Goal: Communication & Community: Ask a question

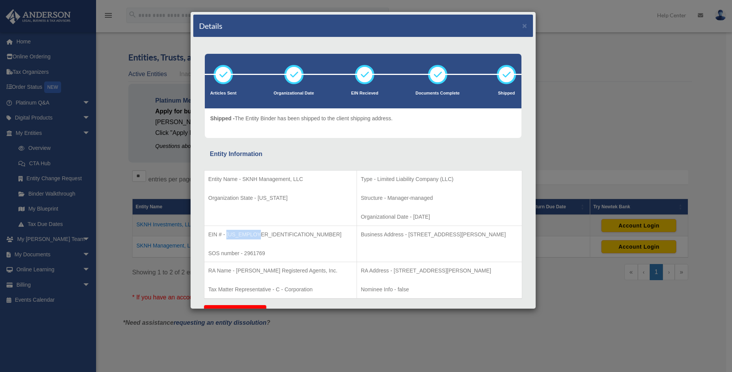
drag, startPoint x: 227, startPoint y: 234, endPoint x: 254, endPoint y: 232, distance: 27.3
click at [254, 232] on p "EIN # - 33-2340696" at bounding box center [280, 235] width 144 height 10
copy p "[US_EMPLOYER_IDENTIFICATION_NUMBER]"
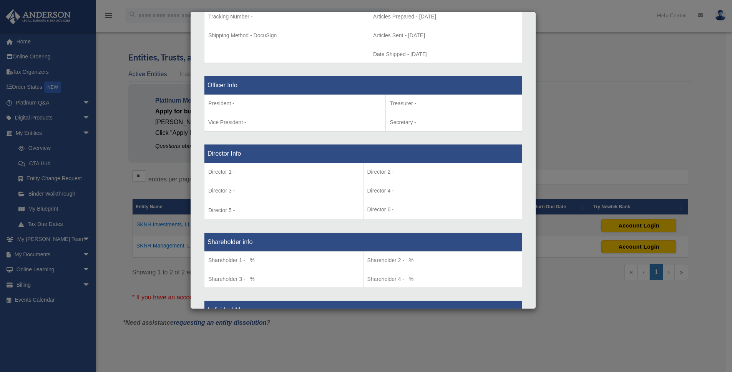
scroll to position [706, 0]
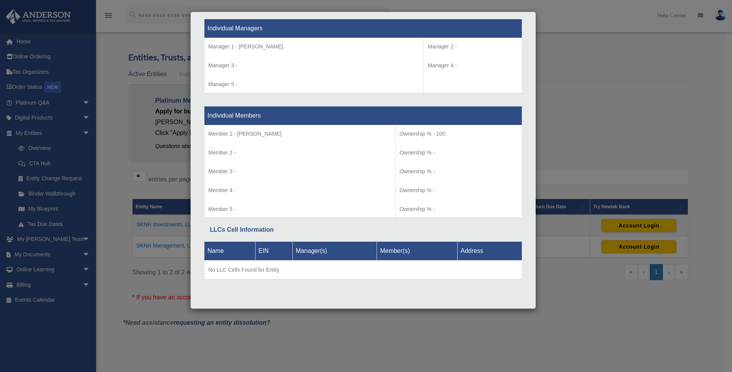
click at [367, 330] on div "Details × Articles Sent Organizational Date" at bounding box center [366, 186] width 732 height 372
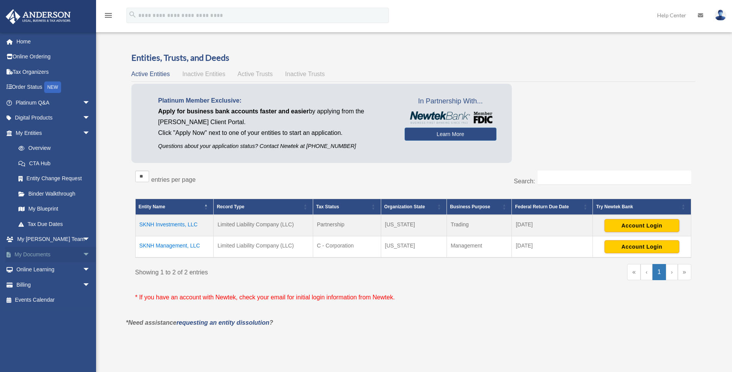
click at [83, 252] on span "arrow_drop_down" at bounding box center [90, 255] width 15 height 16
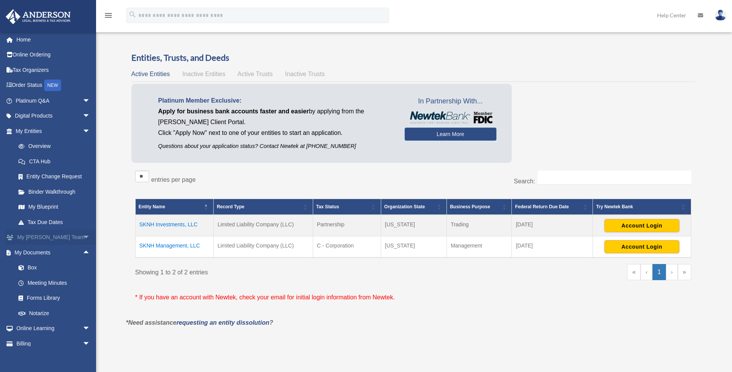
scroll to position [0, 0]
click at [179, 246] on td "SKNH Management, LLC" at bounding box center [174, 247] width 78 height 22
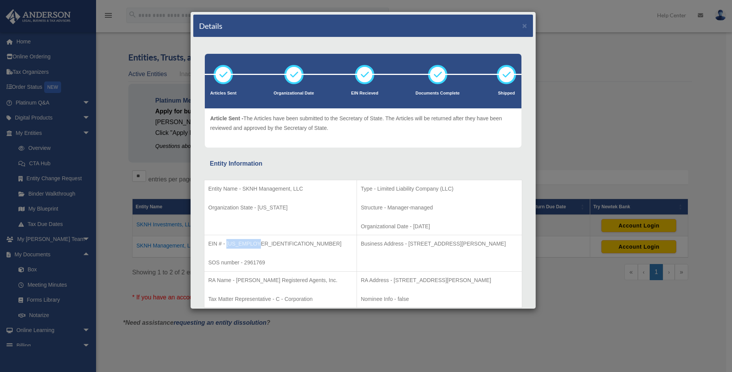
drag, startPoint x: 227, startPoint y: 245, endPoint x: 260, endPoint y: 242, distance: 33.2
click at [260, 242] on p "EIN # - 33-2340696" at bounding box center [280, 244] width 144 height 10
copy p "[US_EMPLOYER_IDENTIFICATION_NUMBER]"
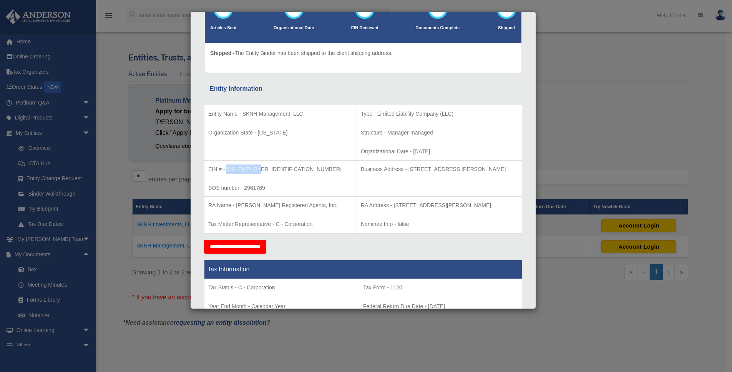
scroll to position [69, 0]
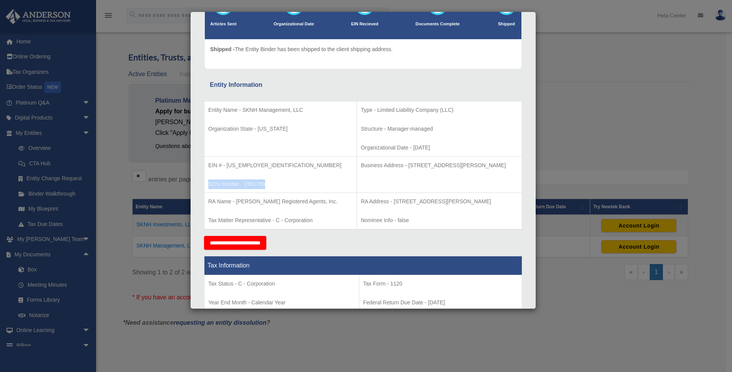
drag, startPoint x: 209, startPoint y: 184, endPoint x: 265, endPoint y: 183, distance: 55.7
click at [265, 183] on p "SOS number - 2961769" at bounding box center [280, 184] width 144 height 10
click at [256, 187] on p "SOS number - 2961769" at bounding box center [280, 184] width 144 height 10
click at [252, 185] on p "SOS number - 2961769" at bounding box center [280, 184] width 144 height 10
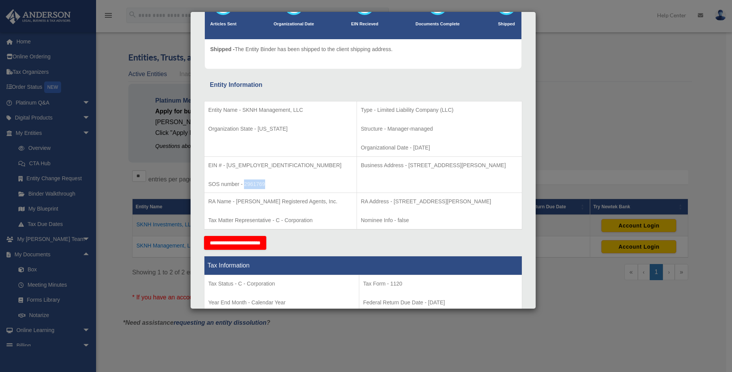
copy p "2961769"
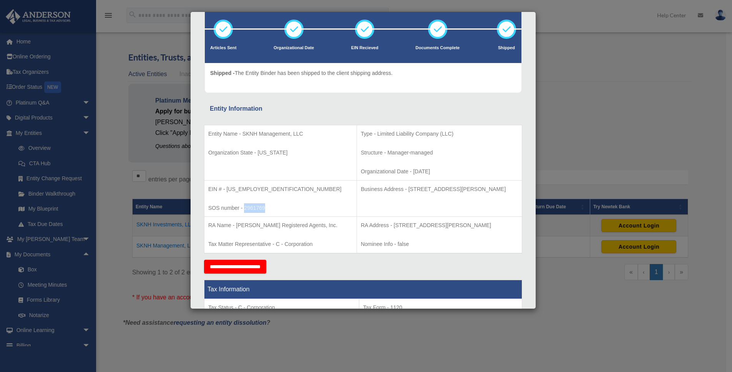
scroll to position [45, 0]
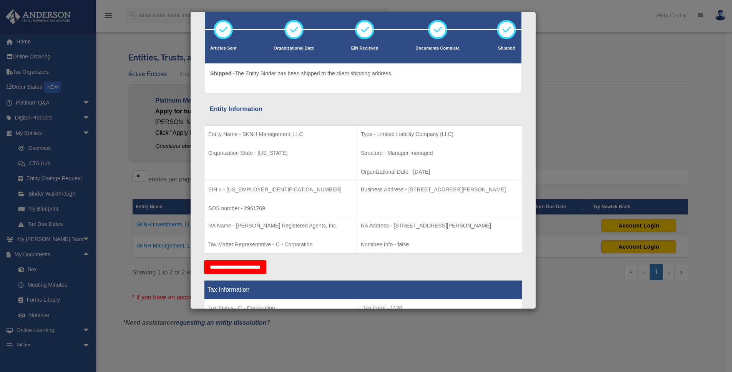
click at [111, 197] on div "Details × Articles Sent Organizational Date" at bounding box center [366, 186] width 732 height 372
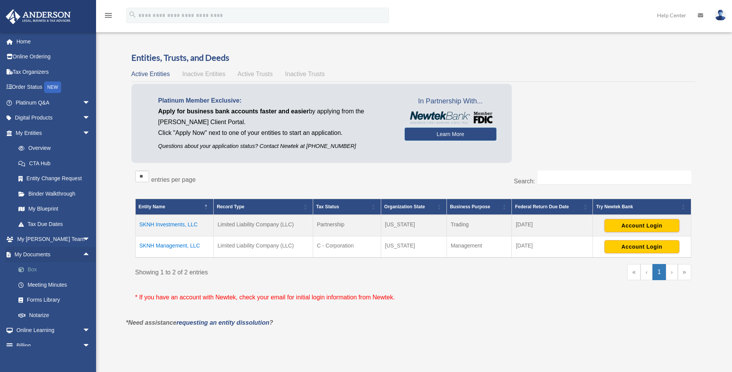
click at [34, 270] on link "Box" at bounding box center [56, 269] width 91 height 15
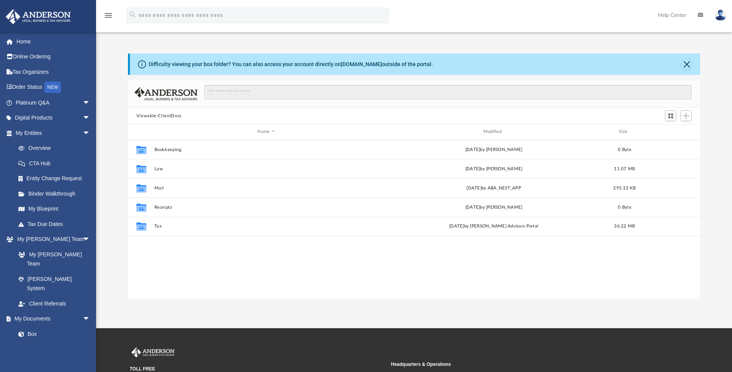
scroll to position [169, 566]
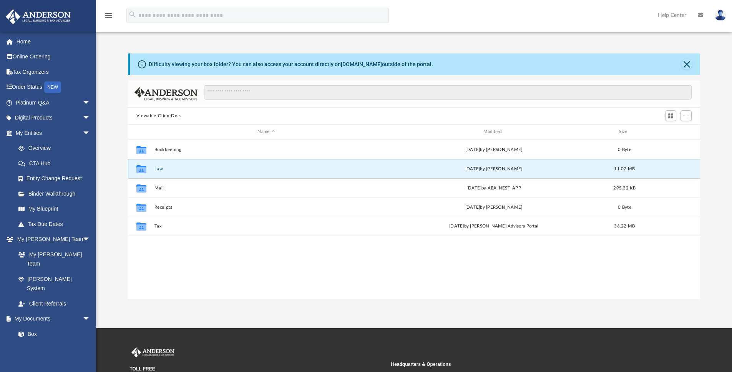
click at [159, 169] on button "Law" at bounding box center [266, 168] width 224 height 5
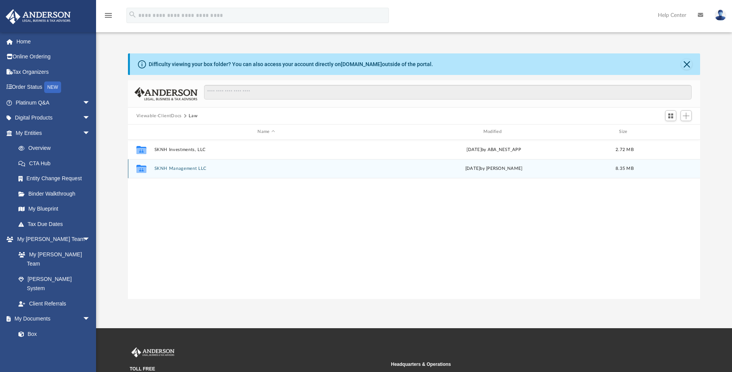
click at [195, 169] on button "SKNH Management LLC" at bounding box center [266, 168] width 224 height 5
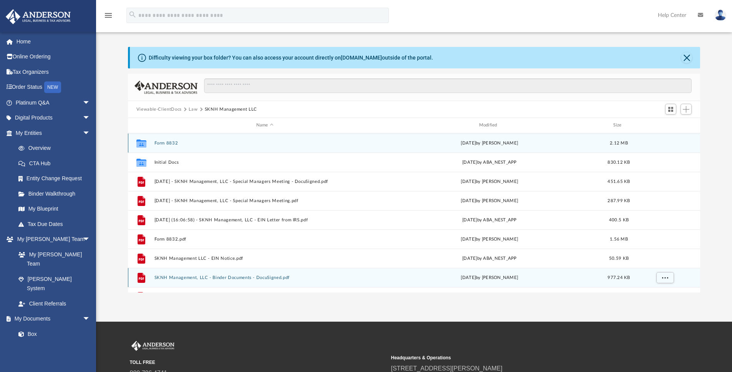
scroll to position [0, 0]
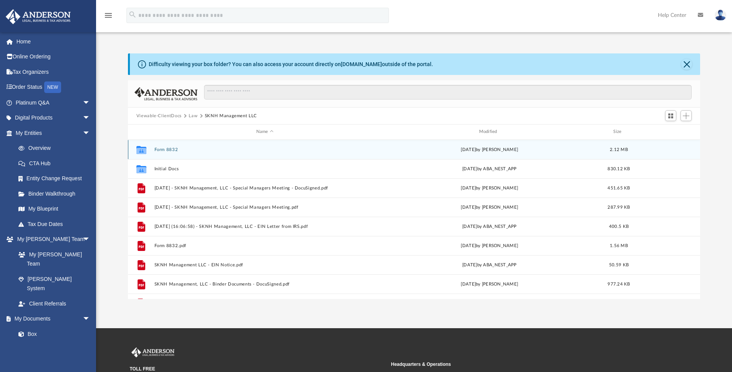
click at [166, 148] on button "Form 8832" at bounding box center [264, 149] width 221 height 5
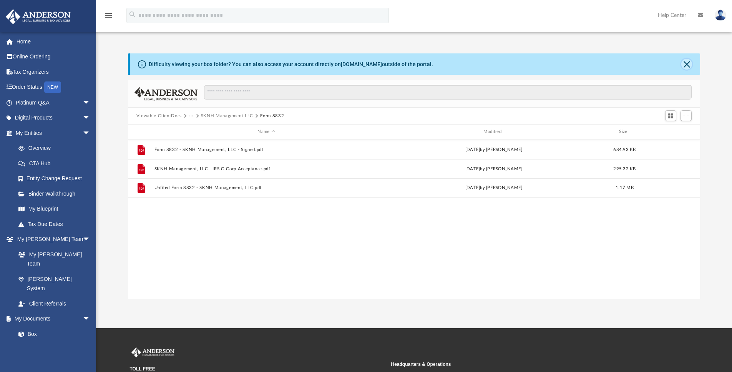
click at [689, 65] on button "Close" at bounding box center [686, 64] width 11 height 11
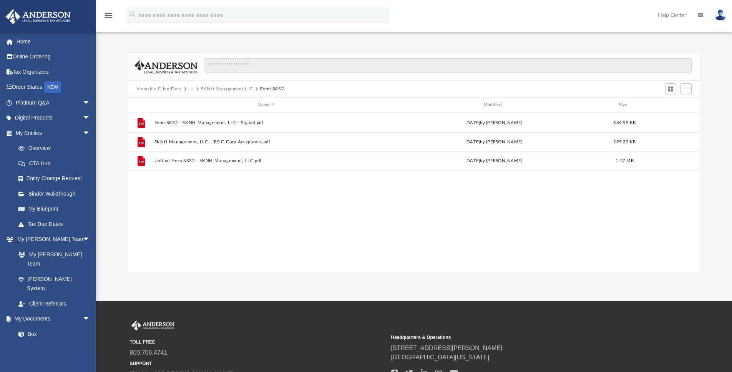
click at [234, 90] on button "SKNH Management LLC" at bounding box center [227, 89] width 52 height 7
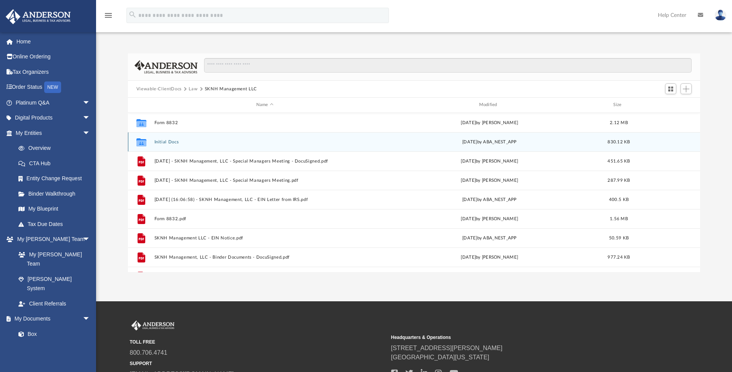
click at [157, 140] on button "Initial Docs" at bounding box center [264, 141] width 221 height 5
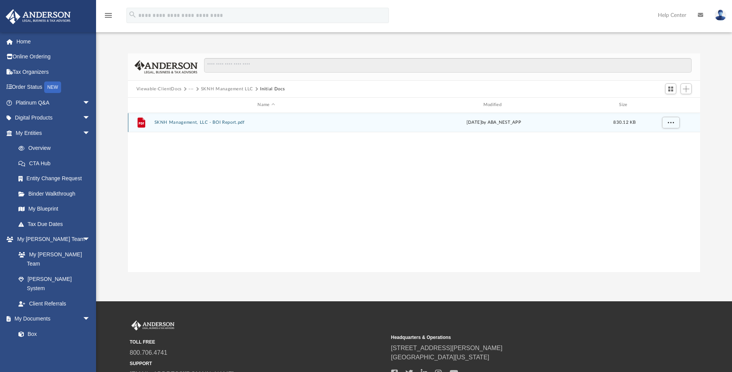
click at [220, 124] on button "SKNH Management, LLC - BOI Report.pdf" at bounding box center [266, 122] width 224 height 5
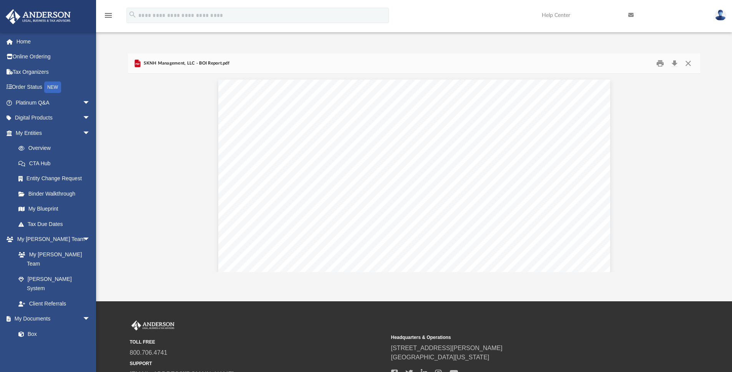
scroll to position [1556, 0]
click at [686, 62] on button "Close" at bounding box center [688, 64] width 14 height 12
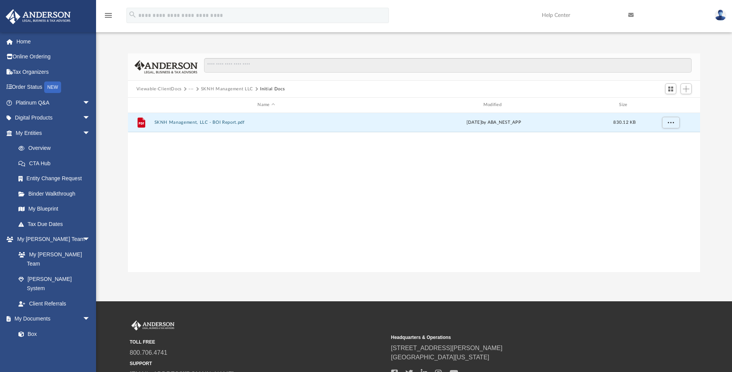
click at [216, 89] on button "SKNH Management LLC" at bounding box center [227, 89] width 52 height 7
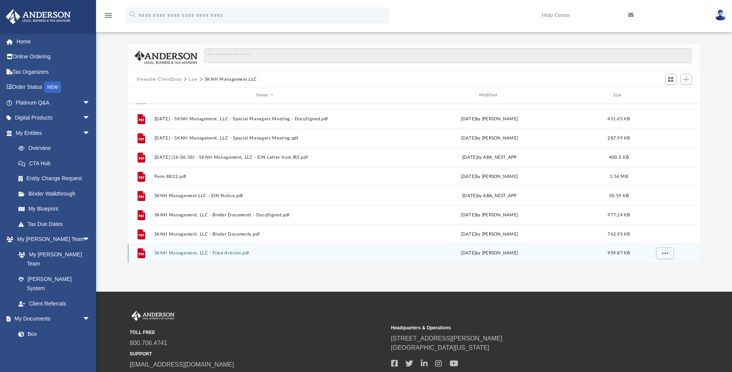
scroll to position [0, 0]
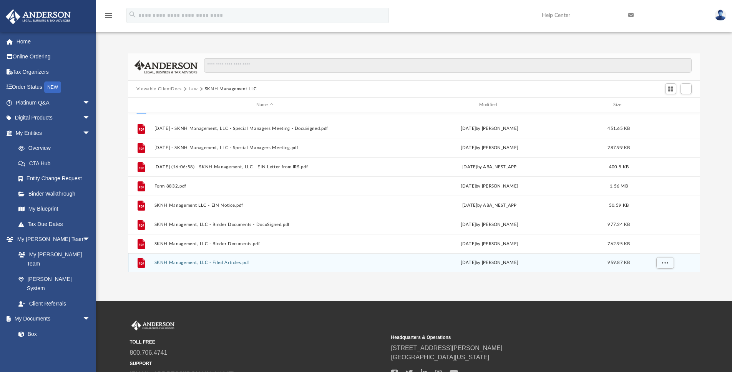
click at [203, 262] on button "SKNH Management, LLC - Filed Articles.pdf" at bounding box center [264, 262] width 221 height 5
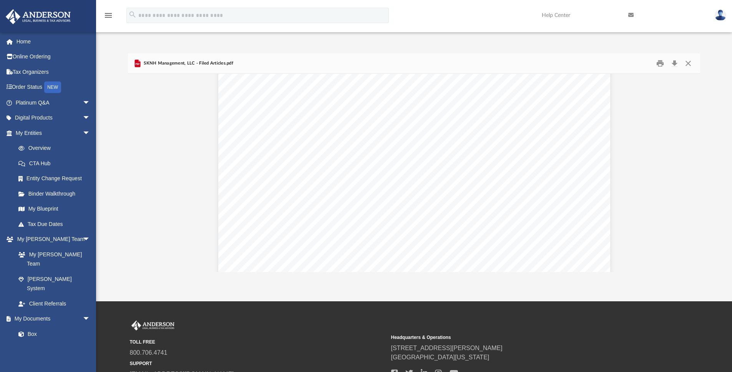
scroll to position [562, 0]
type input "*"
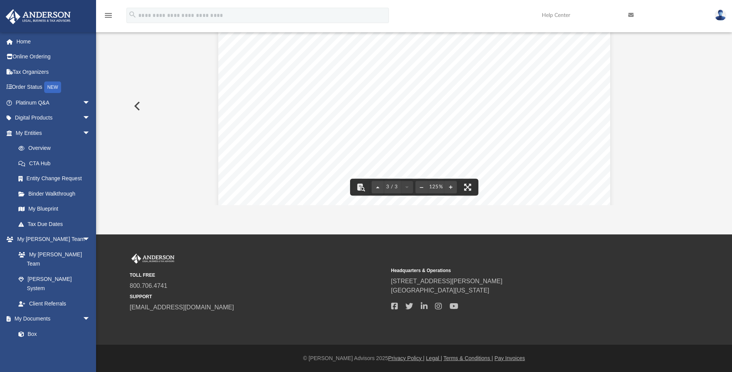
scroll to position [978, 0]
click at [136, 104] on button "Preview" at bounding box center [136, 106] width 17 height 22
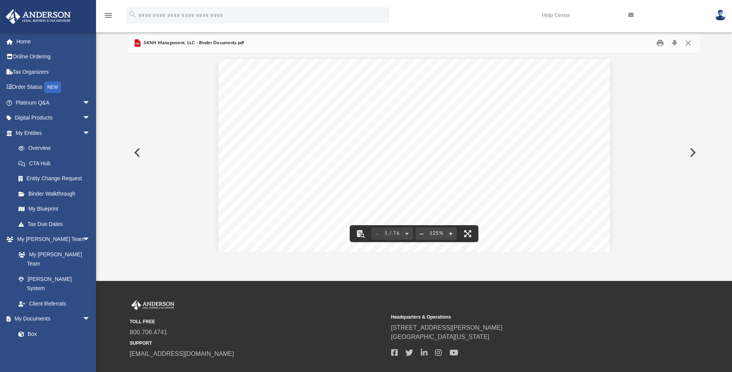
scroll to position [0, 0]
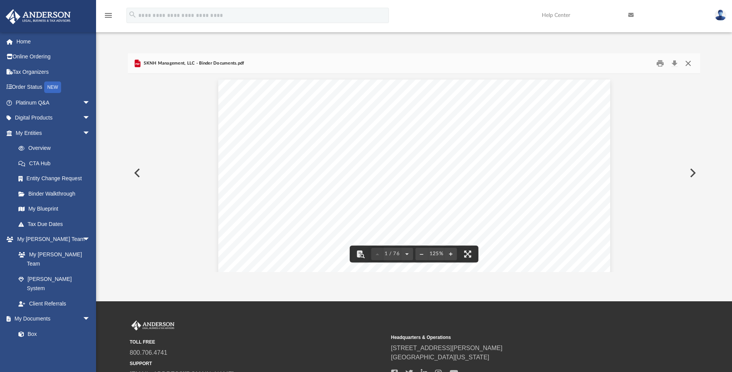
click at [689, 64] on button "Close" at bounding box center [688, 64] width 14 height 12
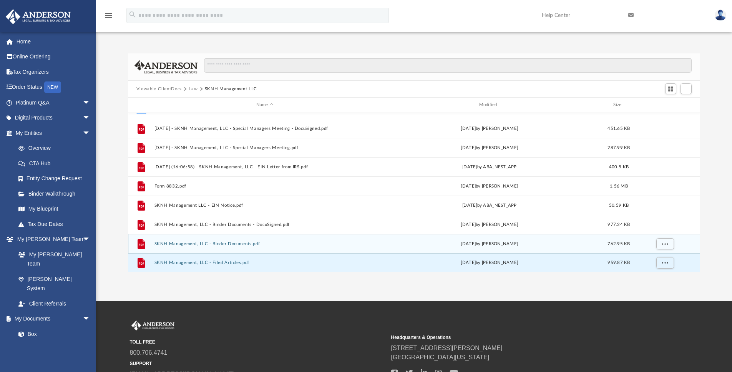
click at [221, 242] on button "SKNH Management, LLC - Binder Documents.pdf" at bounding box center [264, 243] width 221 height 5
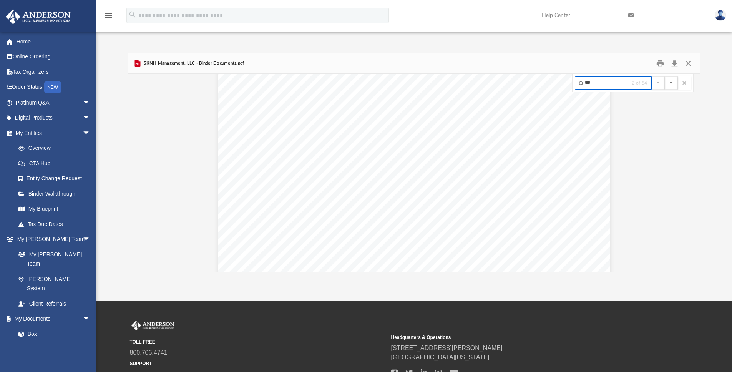
scroll to position [880, 0]
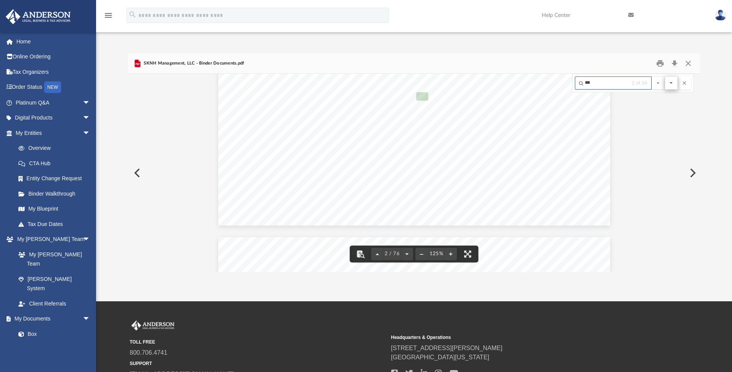
type input "***"
click at [672, 83] on button "File preview" at bounding box center [671, 82] width 13 height 13
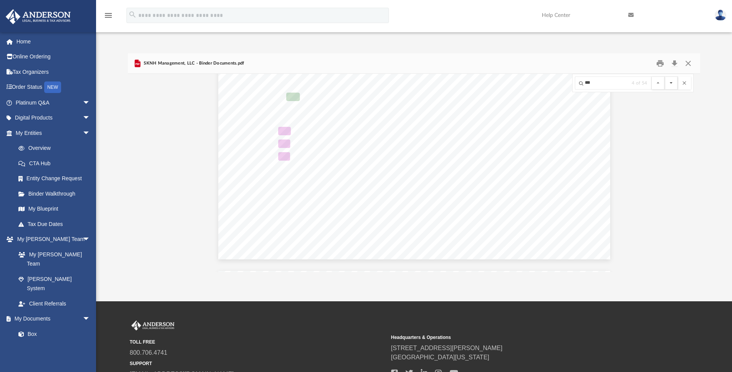
click at [672, 83] on button "File preview" at bounding box center [671, 82] width 13 height 13
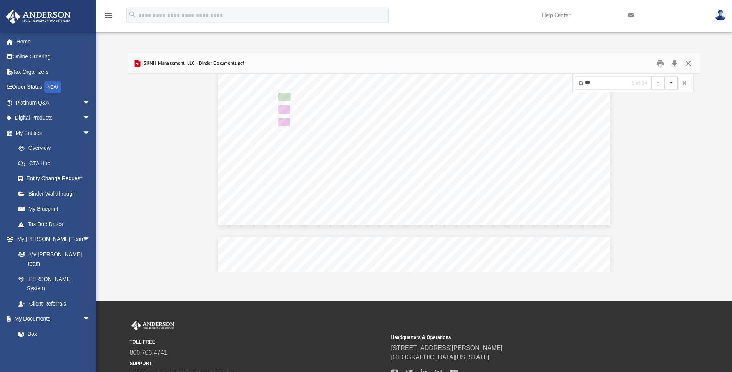
click at [672, 83] on button "File preview" at bounding box center [671, 82] width 13 height 13
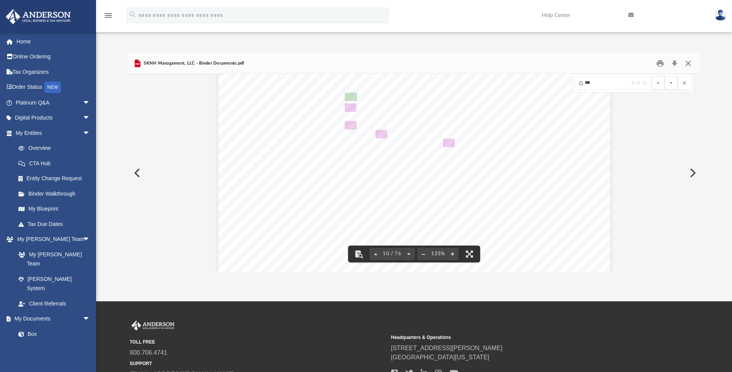
click at [688, 61] on button "Close" at bounding box center [688, 64] width 14 height 12
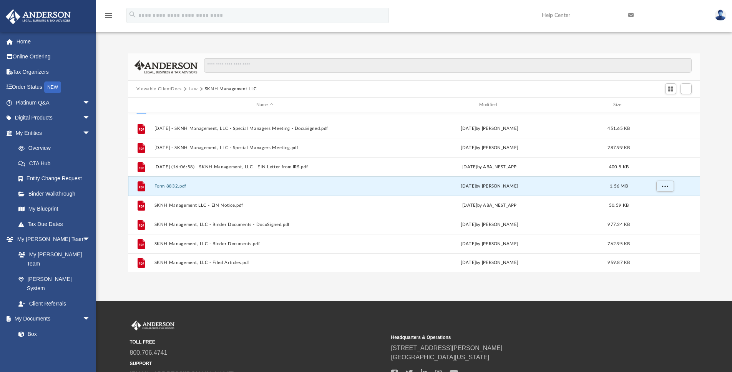
click at [167, 184] on button "Form 8832.pdf" at bounding box center [264, 186] width 221 height 5
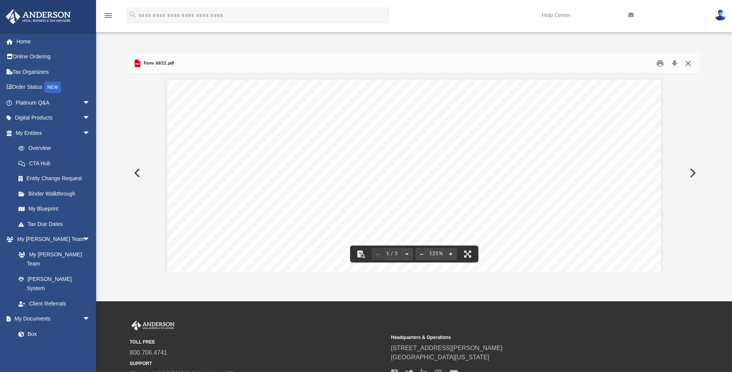
click at [692, 62] on button "Close" at bounding box center [688, 64] width 14 height 12
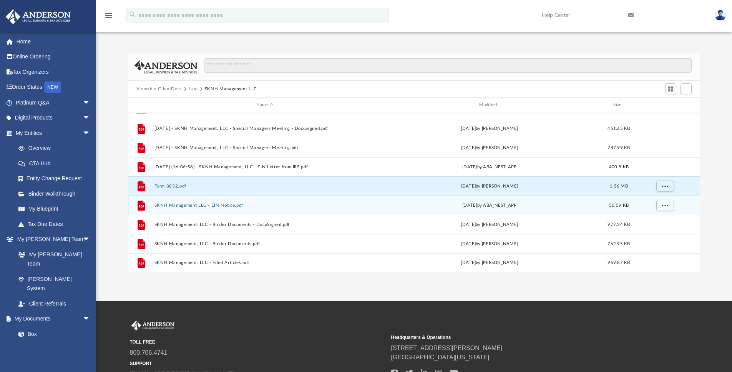
click at [214, 203] on button "SKNH Management LLC - EIN Notice.pdf" at bounding box center [264, 205] width 221 height 5
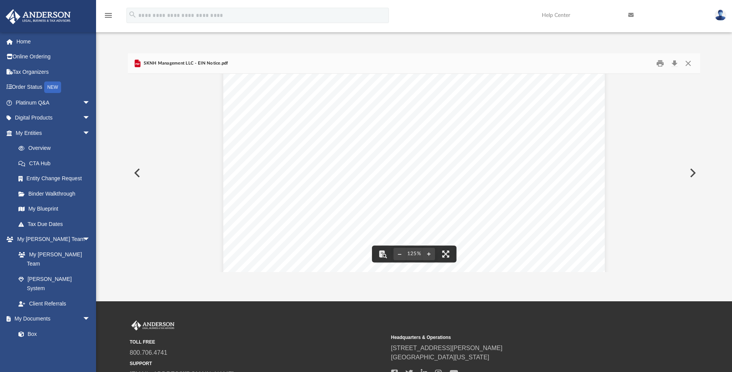
scroll to position [353, 0]
click at [692, 62] on button "Close" at bounding box center [688, 64] width 14 height 12
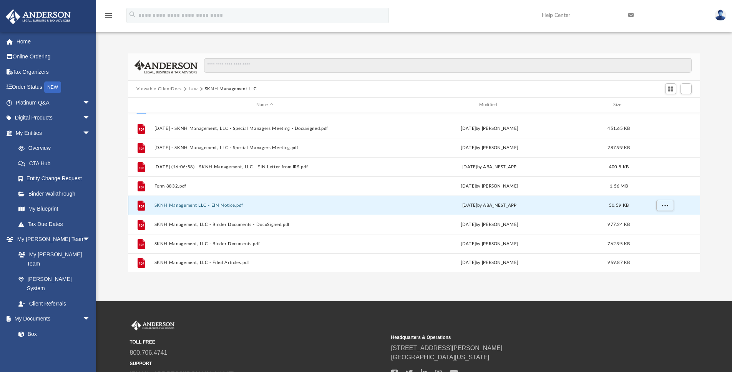
click at [213, 207] on button "SKNH Management LLC - EIN Notice.pdf" at bounding box center [264, 205] width 221 height 5
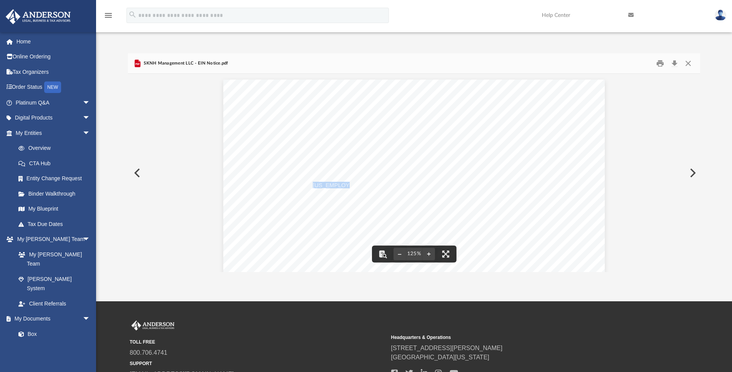
drag, startPoint x: 310, startPoint y: 183, endPoint x: 339, endPoint y: 183, distance: 29.2
click at [339, 183] on span "[US_EMPLOYER_IDENTIFICATION_NUMBER]" at bounding box center [374, 186] width 123 height 6
click at [337, 188] on span "[US_EMPLOYER_IDENTIFICATION_NUMBER]" at bounding box center [374, 186] width 123 height 6
drag, startPoint x: 319, startPoint y: 184, endPoint x: 340, endPoint y: 183, distance: 21.1
click at [340, 183] on span "[US_EMPLOYER_IDENTIFICATION_NUMBER]" at bounding box center [374, 186] width 123 height 6
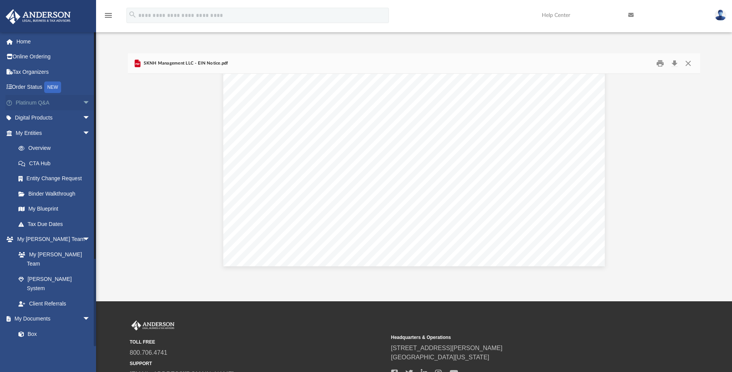
click at [70, 103] on link "Platinum Q&A arrow_drop_down" at bounding box center [53, 102] width 96 height 15
click at [83, 103] on span "arrow_drop_down" at bounding box center [90, 103] width 15 height 16
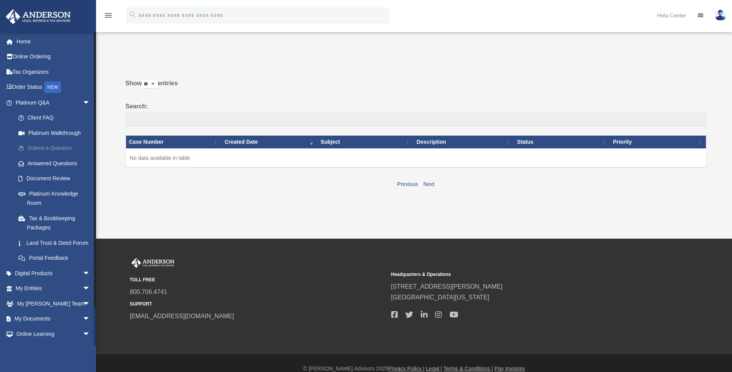
click at [59, 149] on link "Submit a Question" at bounding box center [56, 148] width 91 height 15
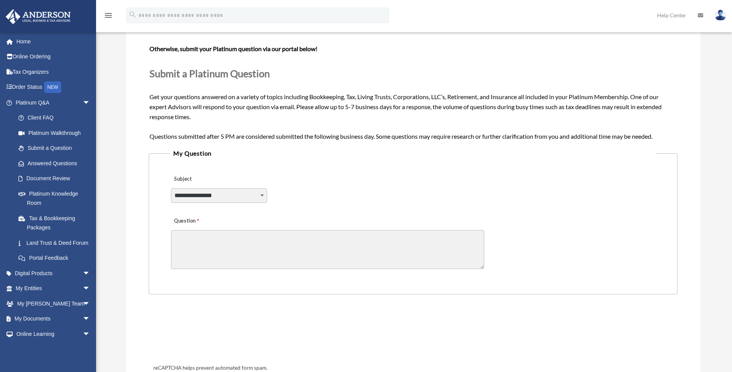
scroll to position [76, 0]
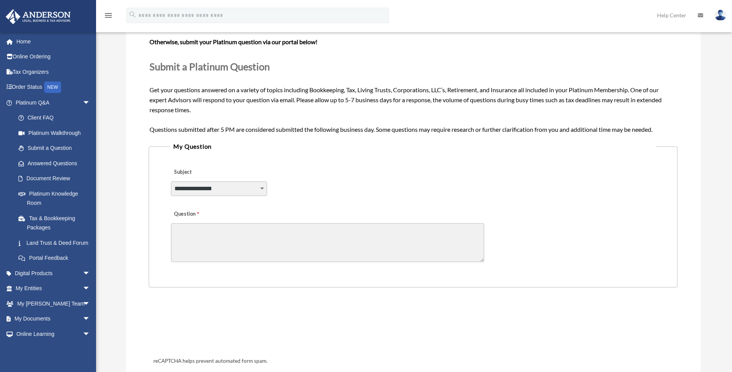
click at [250, 194] on select "**********" at bounding box center [219, 188] width 96 height 15
select select "******"
click at [171, 181] on select "**********" at bounding box center [219, 188] width 96 height 15
click at [244, 239] on textarea "Question" at bounding box center [327, 242] width 313 height 39
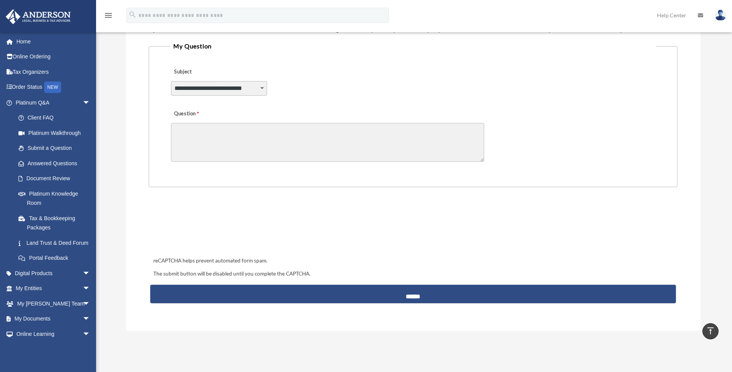
scroll to position [182, 0]
